Goal: Task Accomplishment & Management: Use online tool/utility

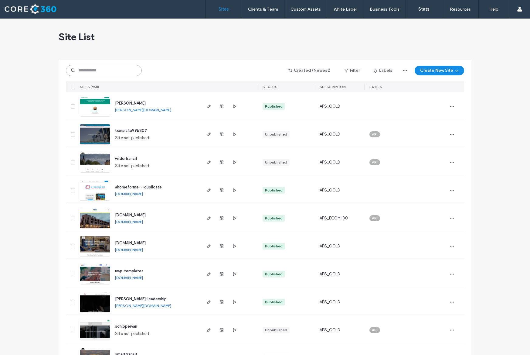
click at [111, 70] on input at bounding box center [104, 70] width 76 height 11
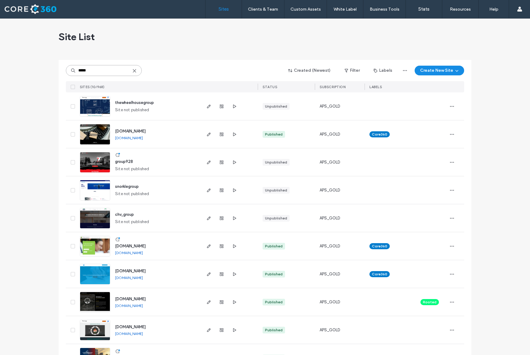
type input "*****"
click at [96, 135] on img at bounding box center [95, 144] width 30 height 41
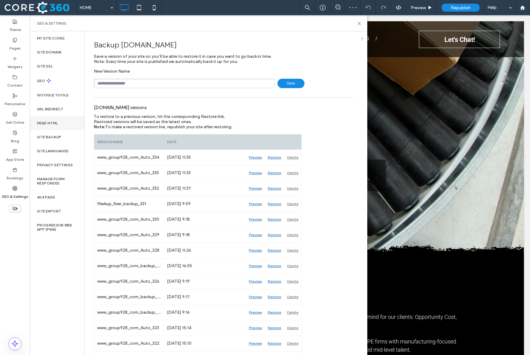
click at [53, 126] on div "Head HTML" at bounding box center [57, 123] width 55 height 14
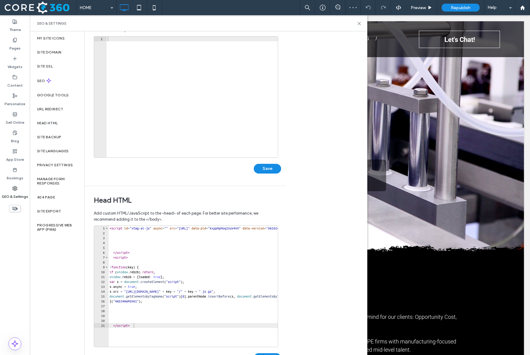
scroll to position [45, 0]
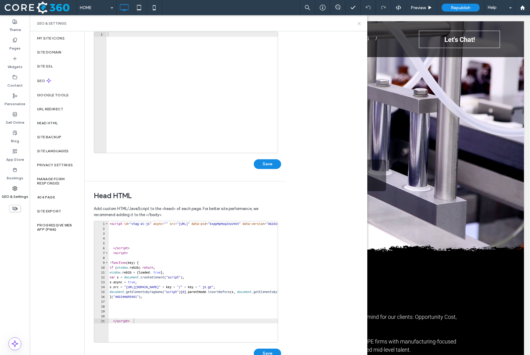
click at [358, 25] on icon at bounding box center [359, 23] width 5 height 5
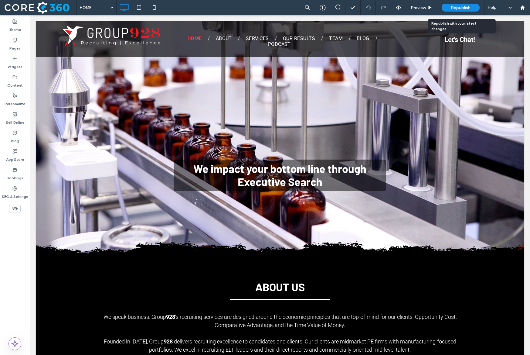
click at [469, 8] on span "Republish" at bounding box center [461, 7] width 20 height 5
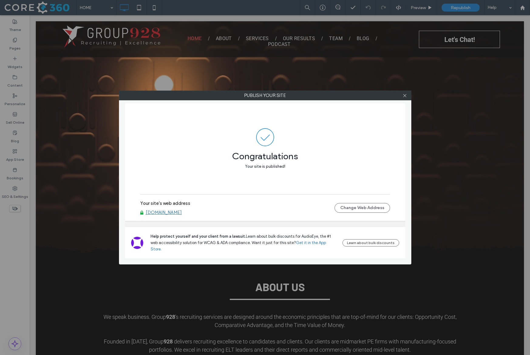
click at [169, 215] on link "www.group928.com" at bounding box center [164, 212] width 36 height 5
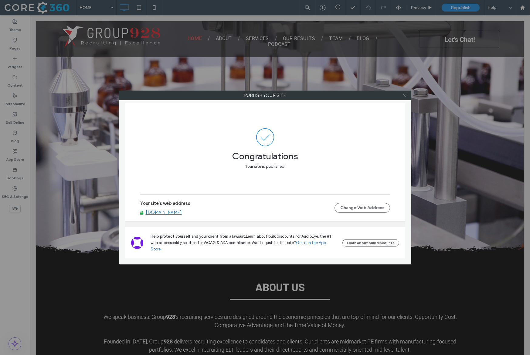
click at [406, 95] on icon at bounding box center [405, 95] width 5 height 5
